Goal: Information Seeking & Learning: Compare options

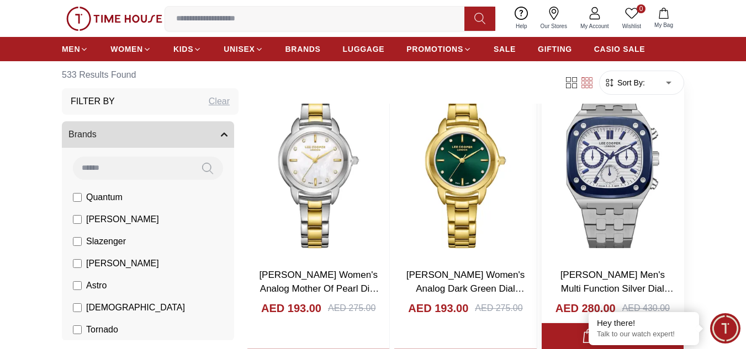
scroll to position [1766, 0]
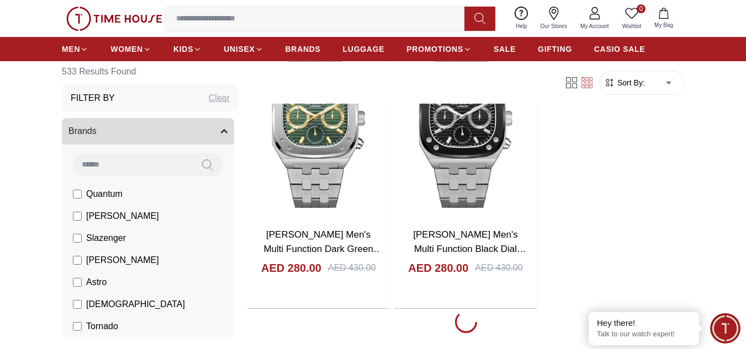
scroll to position [2042, 0]
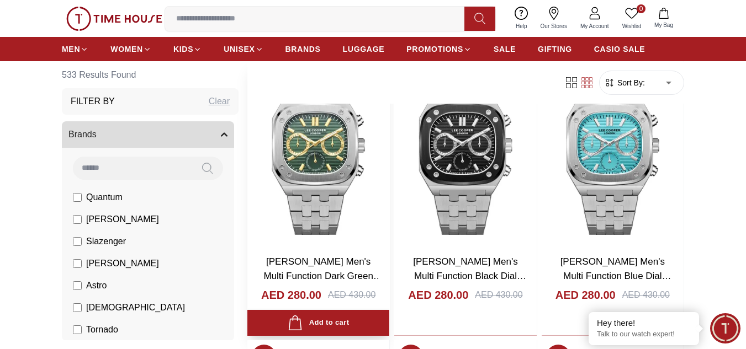
click at [328, 142] on img at bounding box center [318, 153] width 142 height 188
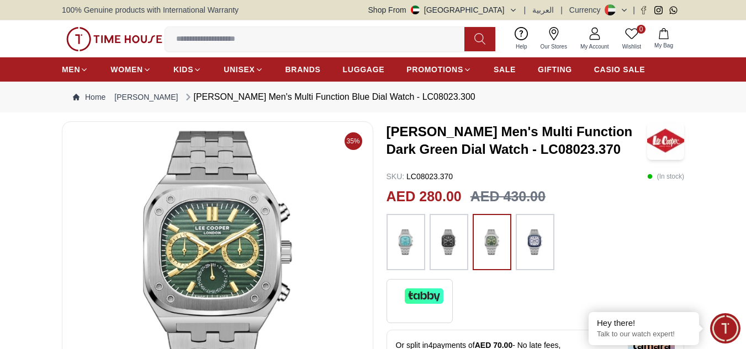
click at [455, 238] on img at bounding box center [449, 242] width 28 height 45
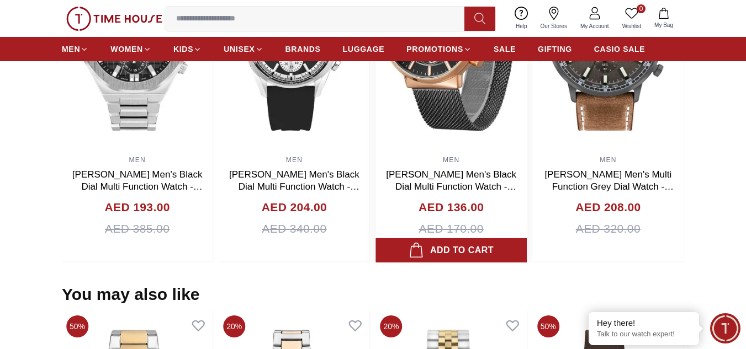
scroll to position [739, 0]
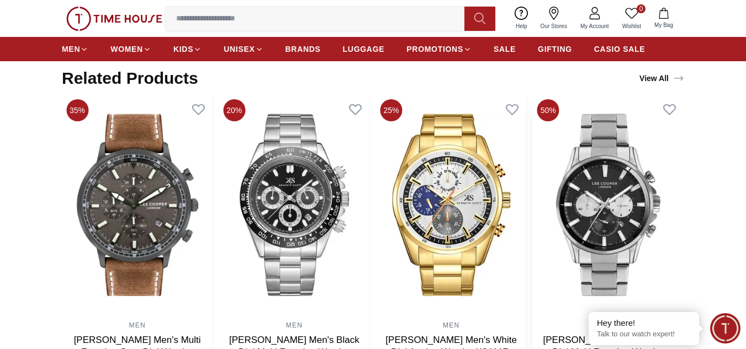
click at [649, 218] on img at bounding box center [608, 205] width 151 height 221
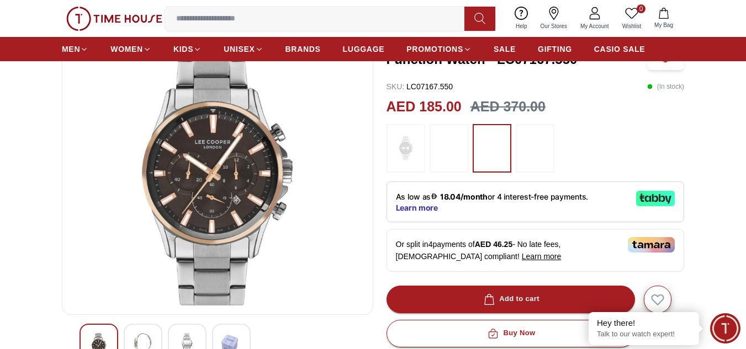
scroll to position [110, 0]
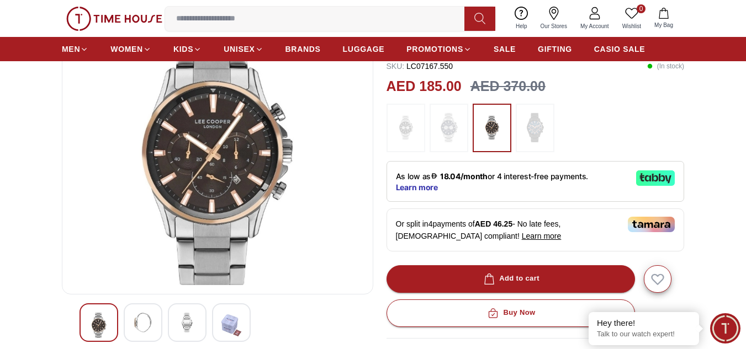
click at [141, 317] on img at bounding box center [143, 323] width 20 height 20
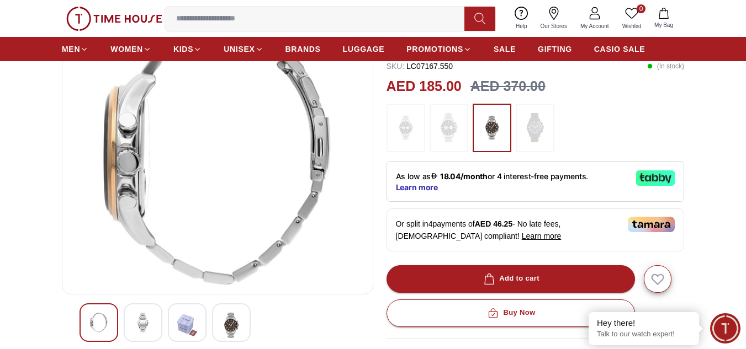
click at [193, 321] on img at bounding box center [187, 325] width 20 height 25
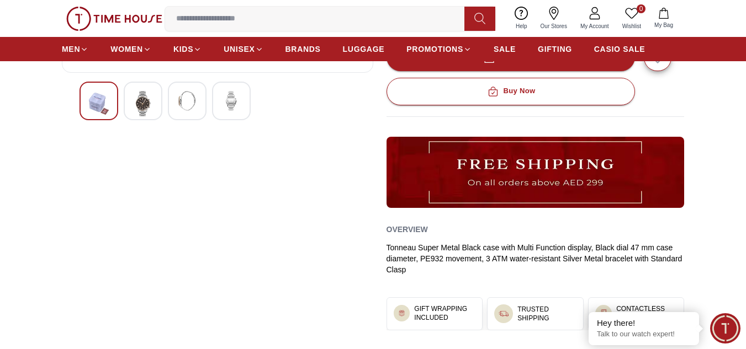
scroll to position [331, 0]
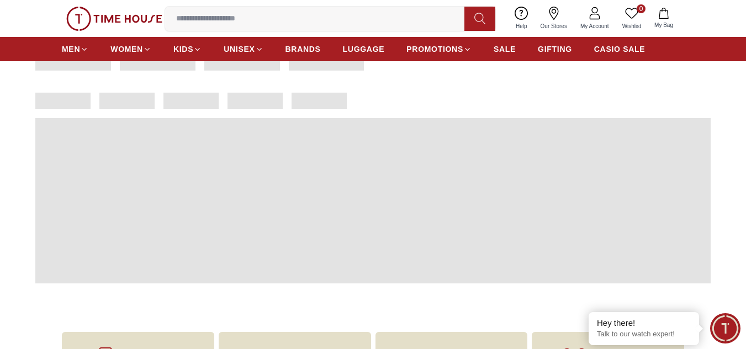
scroll to position [723, 0]
